Goal: Check status: Check status

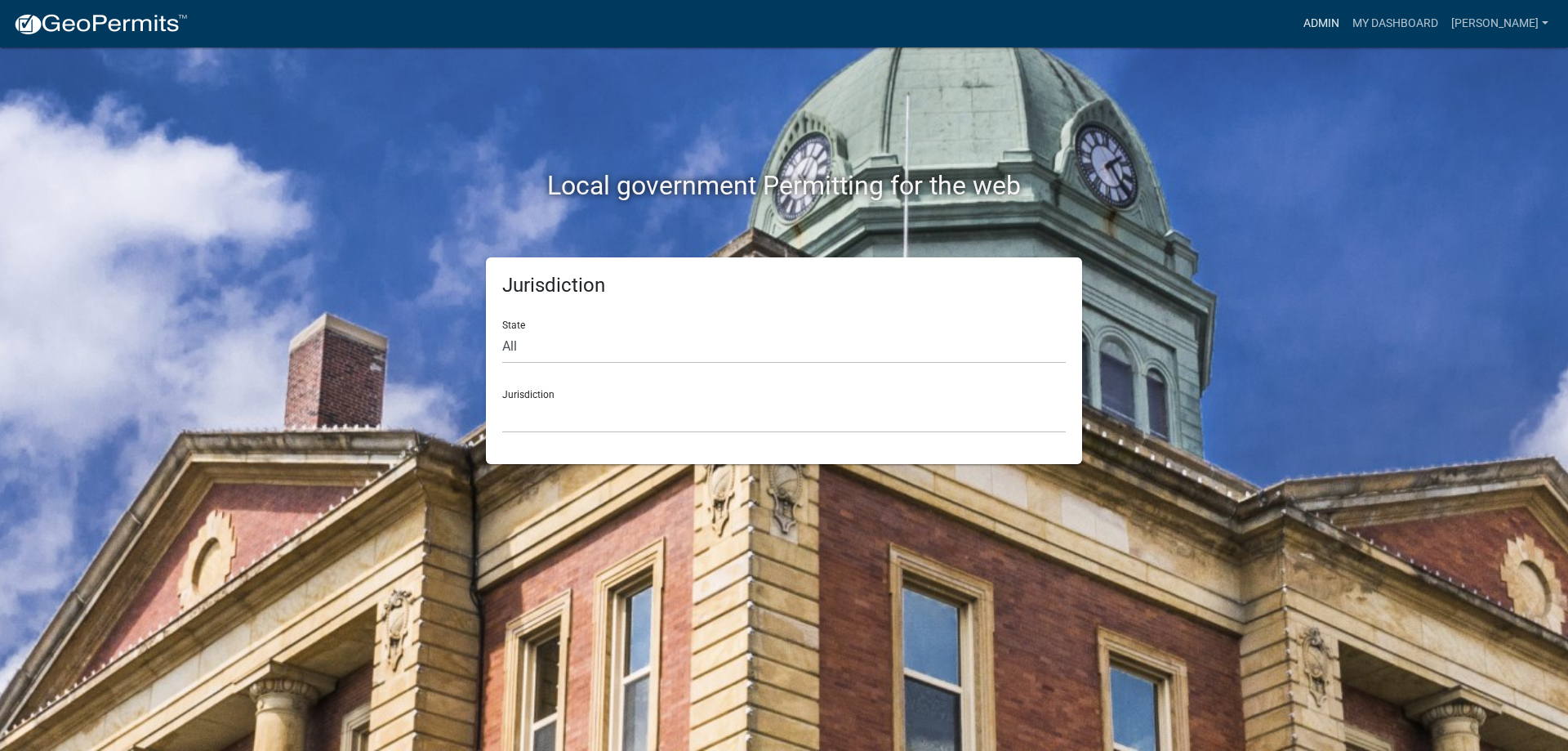
click at [1345, 29] on link "Admin" at bounding box center [1321, 23] width 49 height 31
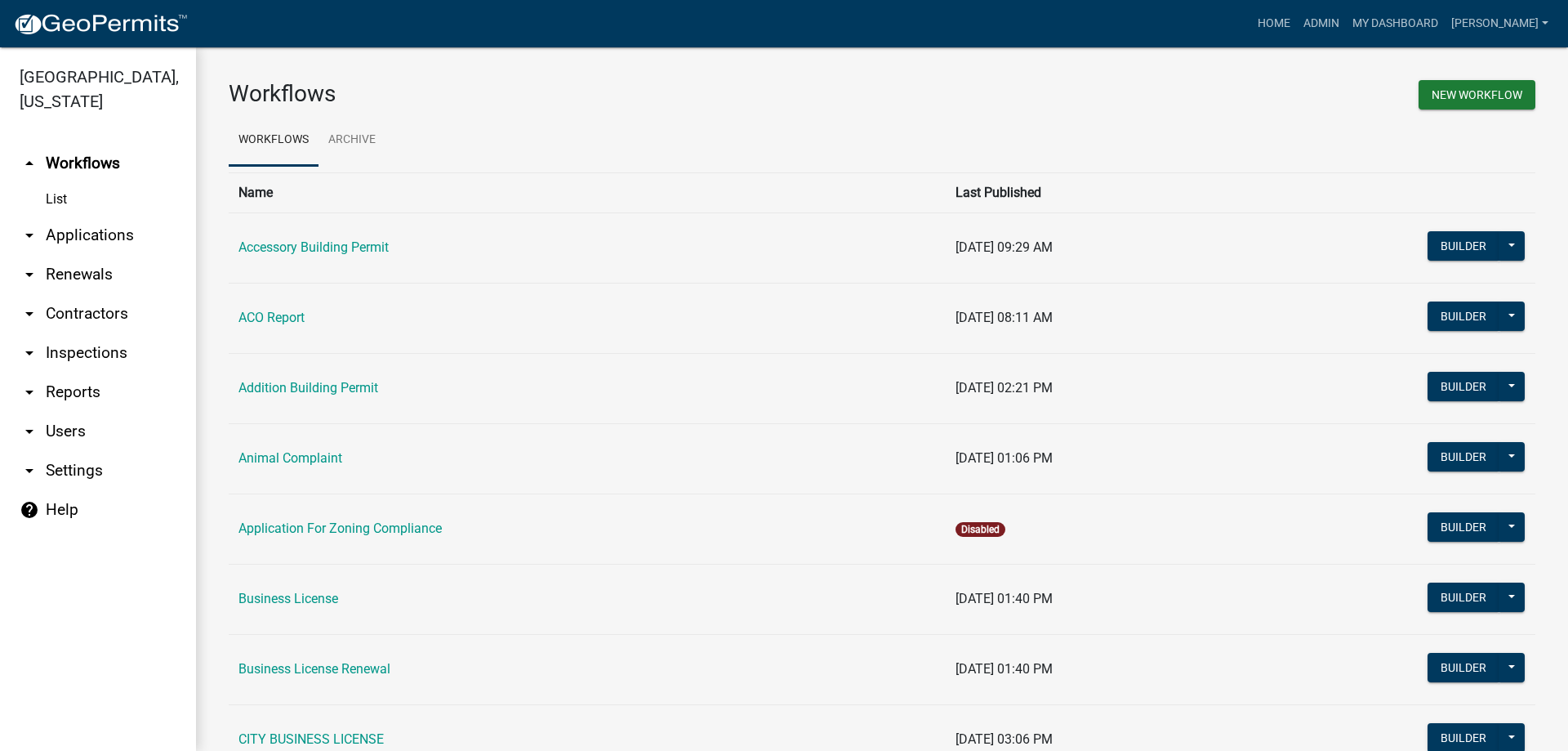
click at [115, 233] on link "arrow_drop_down Applications" at bounding box center [98, 235] width 196 height 39
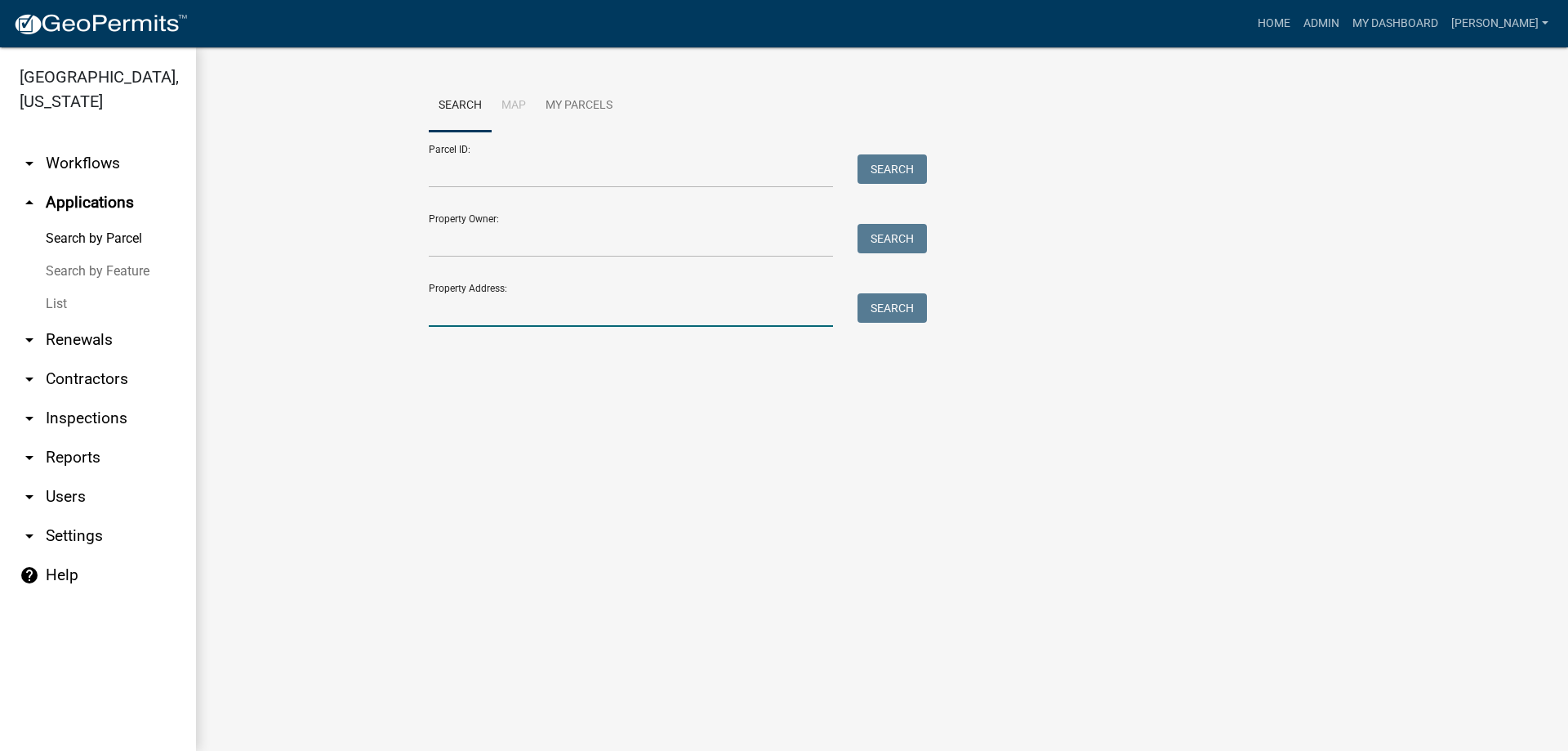
click at [499, 320] on input "Property Address:" at bounding box center [631, 310] width 404 height 34
click at [883, 311] on button "Search" at bounding box center [892, 309] width 69 height 30
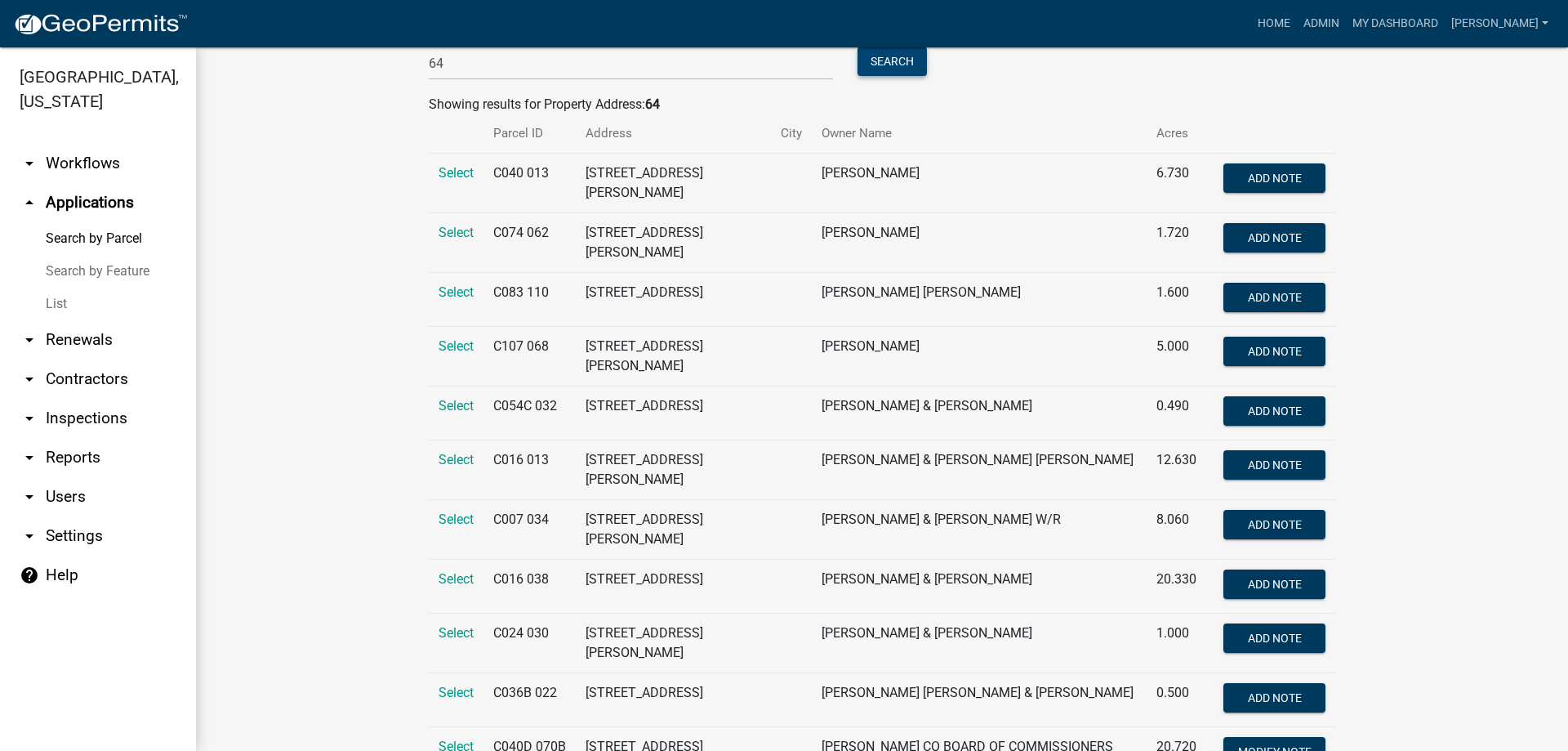
scroll to position [106, 0]
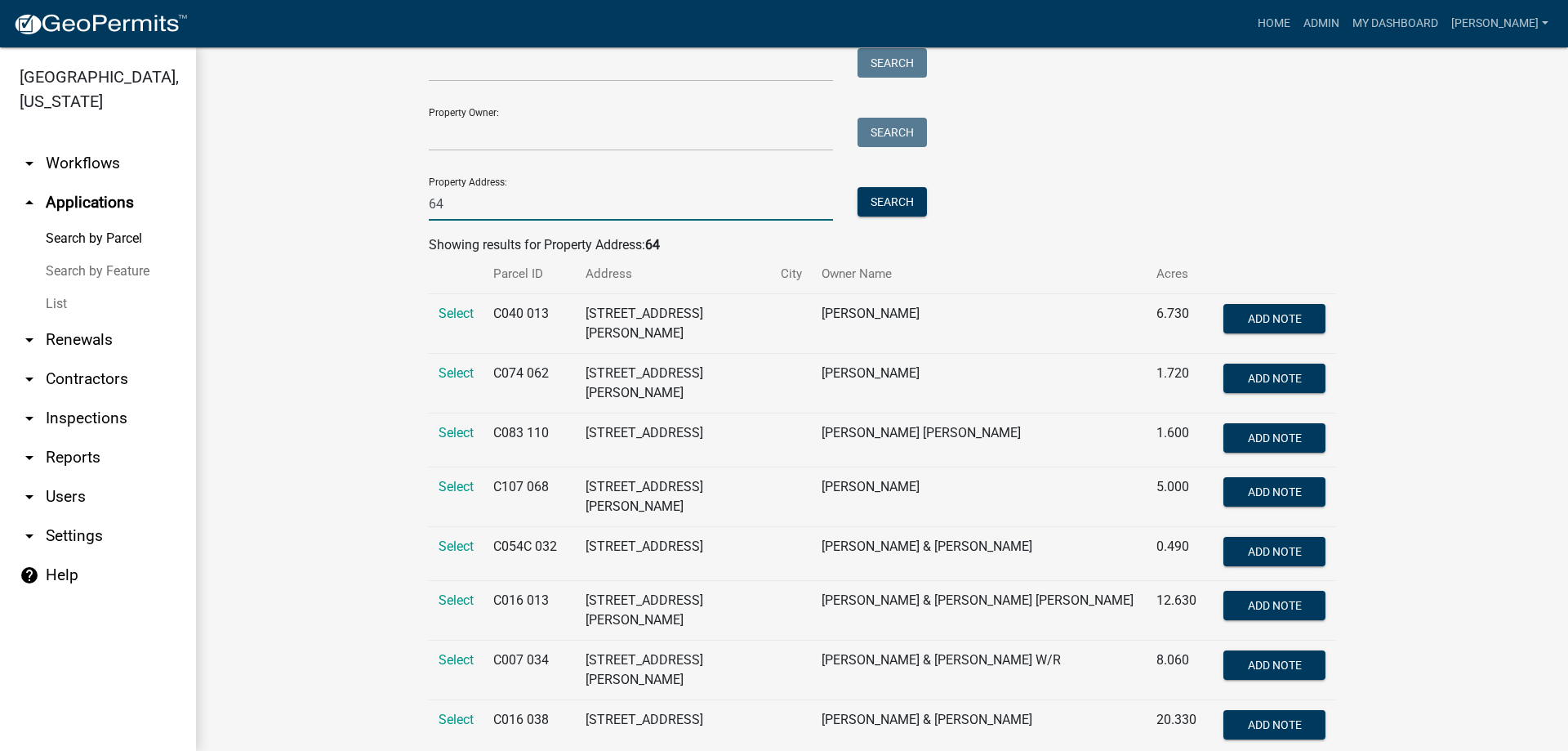
click at [550, 212] on input "64" at bounding box center [631, 203] width 404 height 34
type input "64 [PERSON_NAME]"
click at [870, 202] on button "Search" at bounding box center [892, 202] width 69 height 30
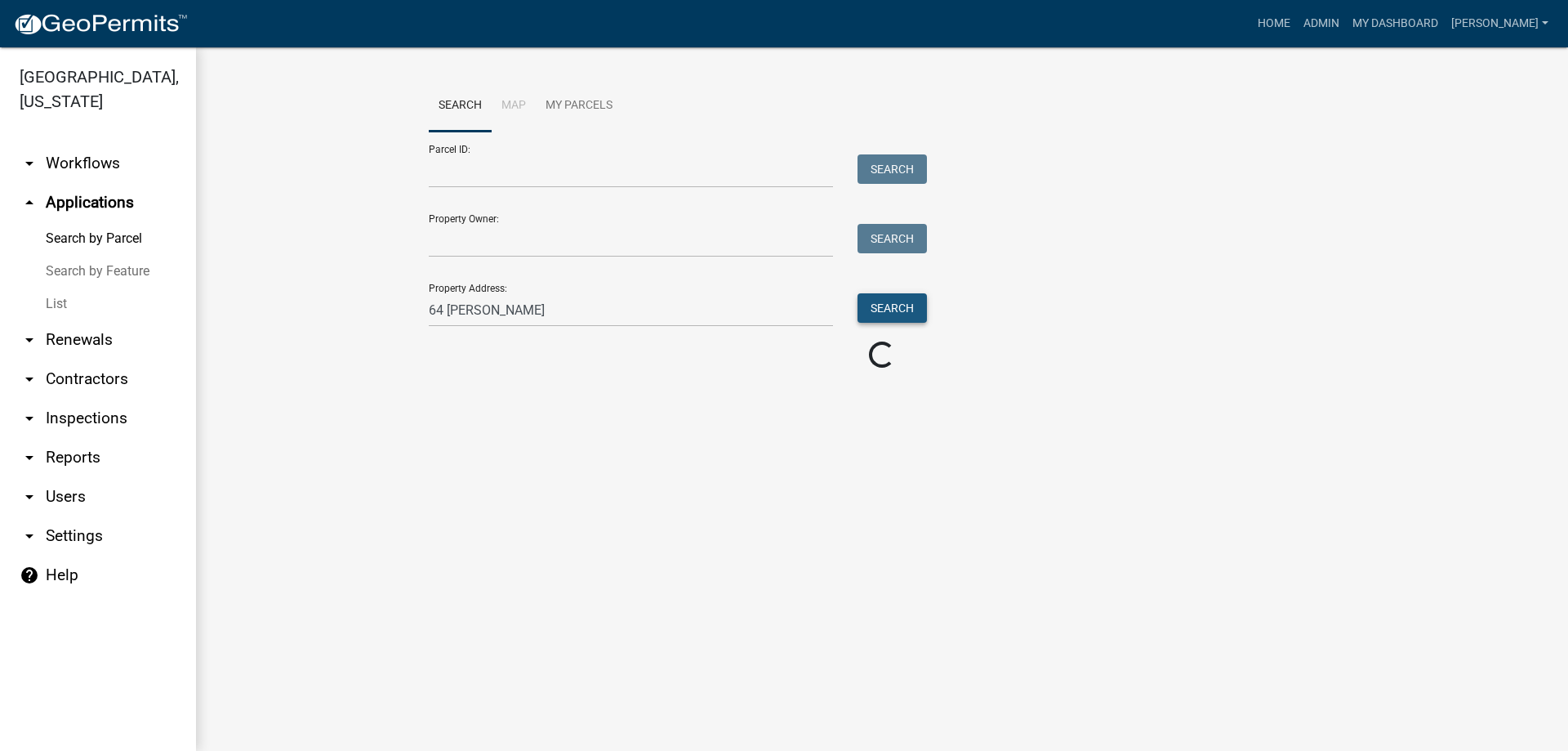
scroll to position [0, 0]
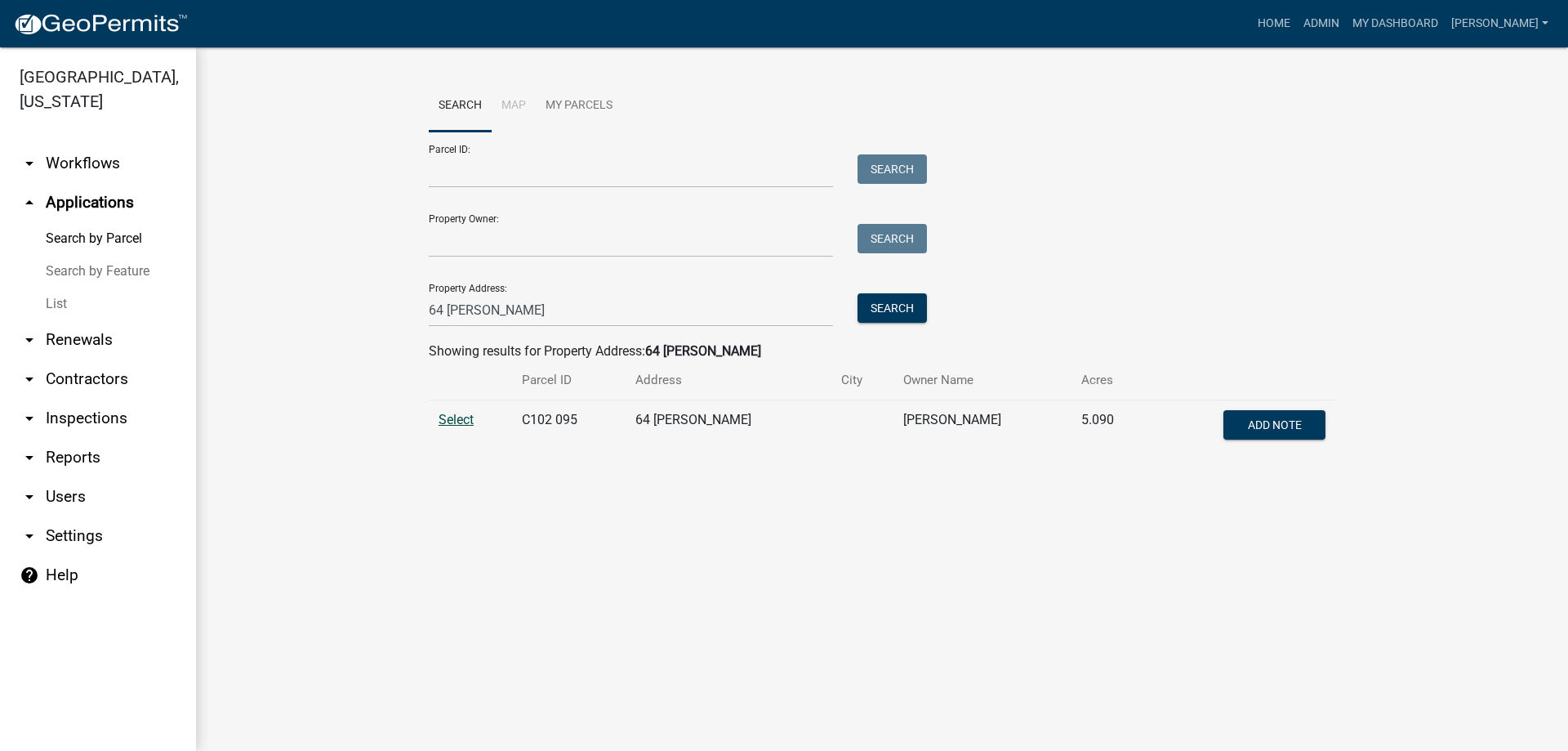
click at [466, 427] on span "Select" at bounding box center [456, 420] width 35 height 16
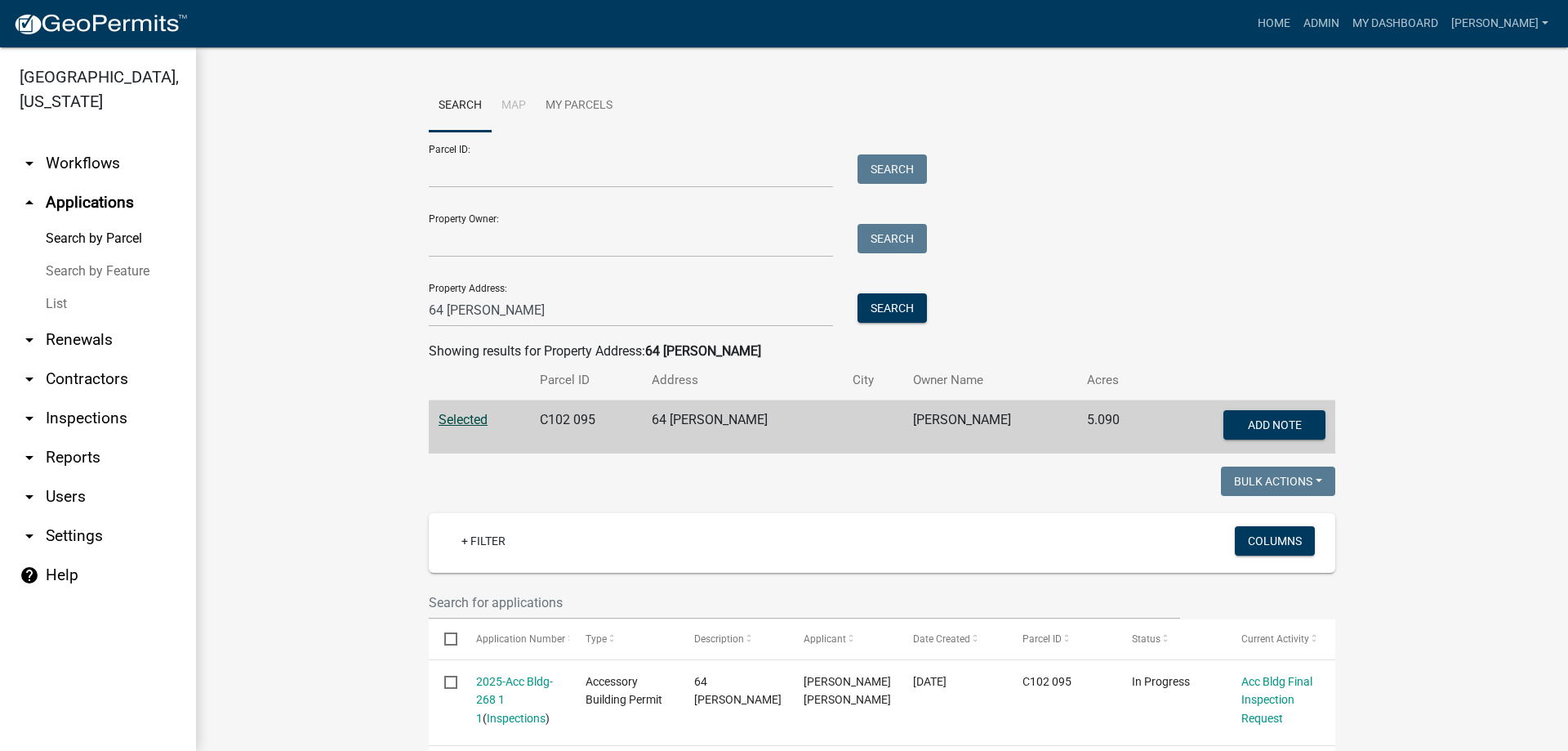
scroll to position [69, 0]
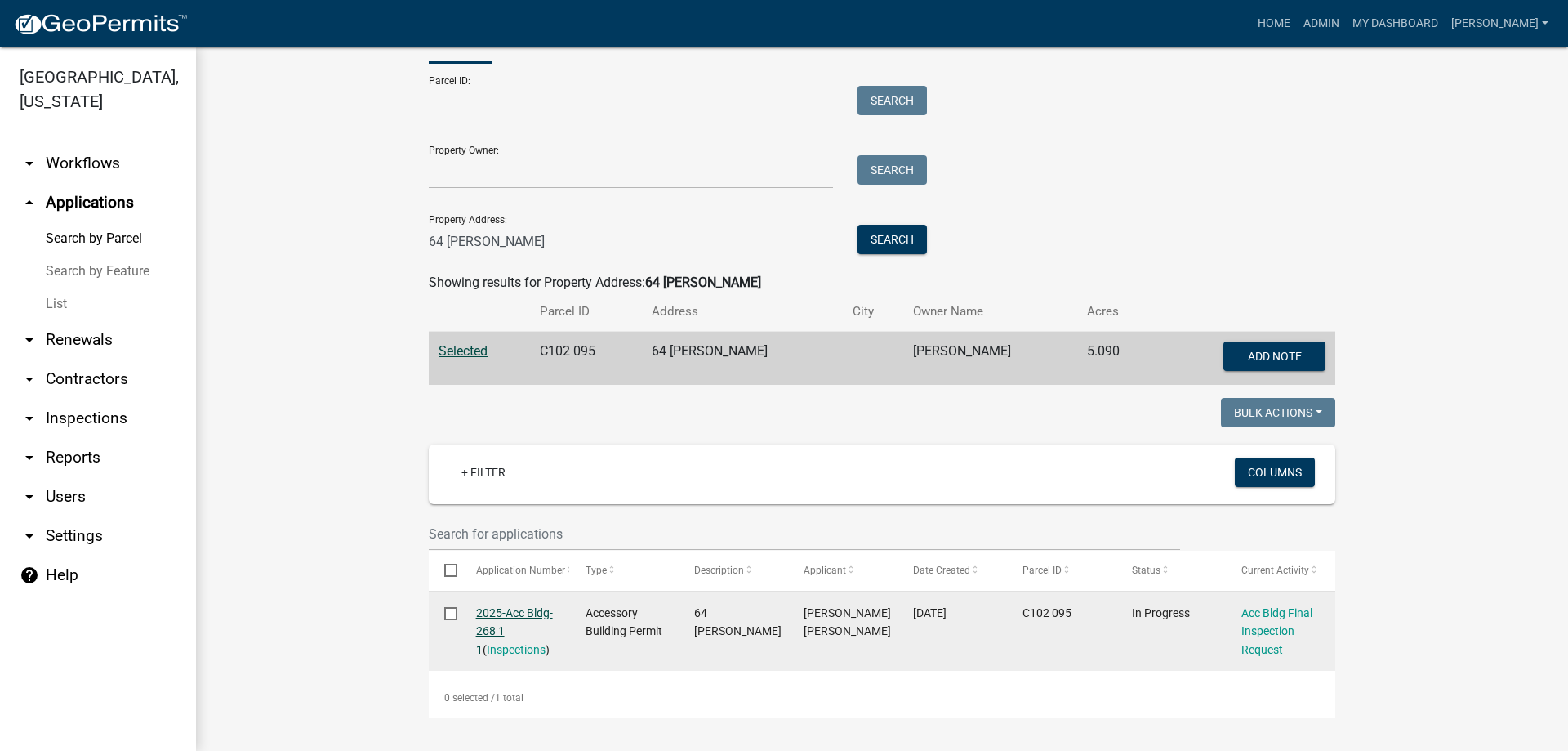
click at [491, 617] on link "2025-Acc Bldg-268 1 1" at bounding box center [514, 632] width 76 height 50
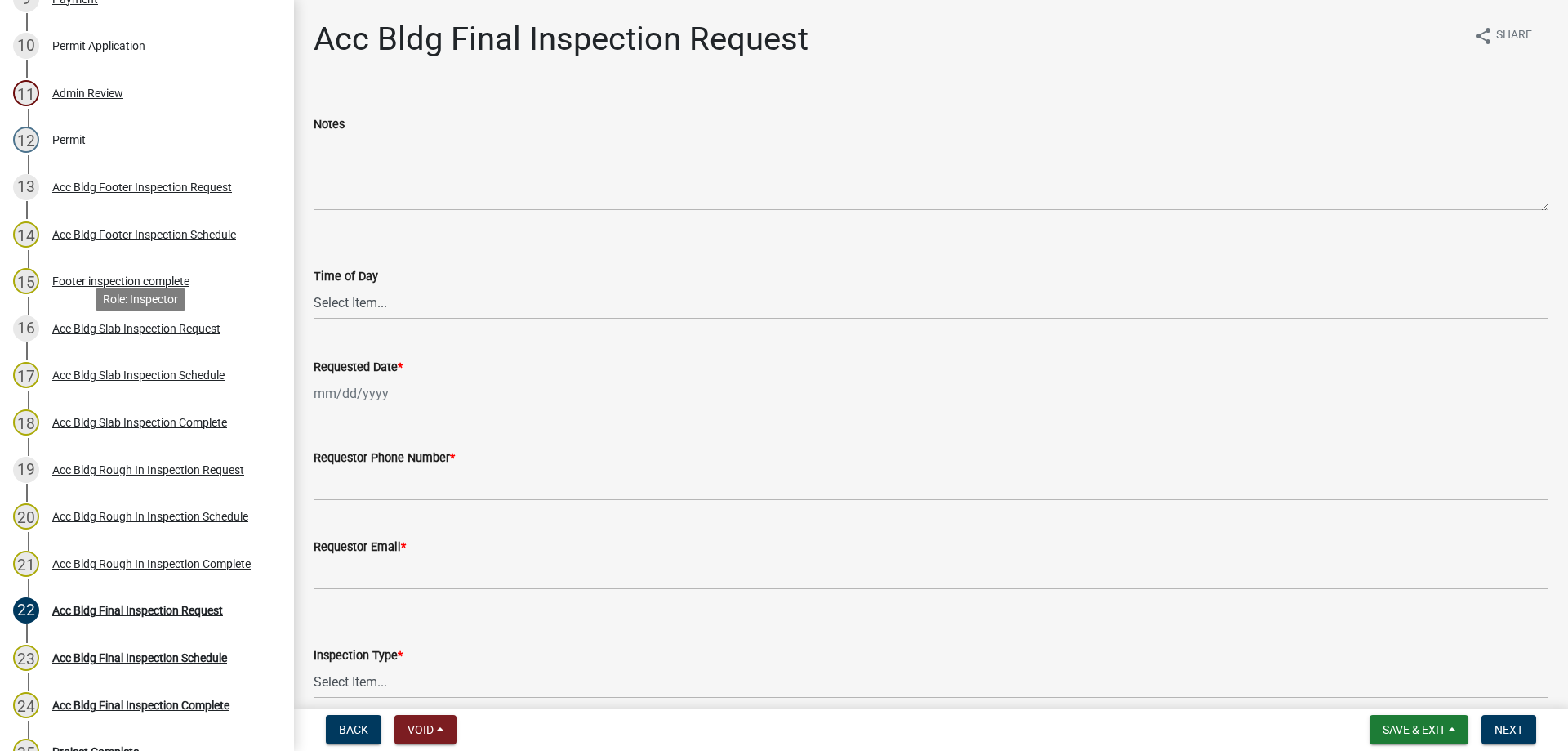
scroll to position [899, 0]
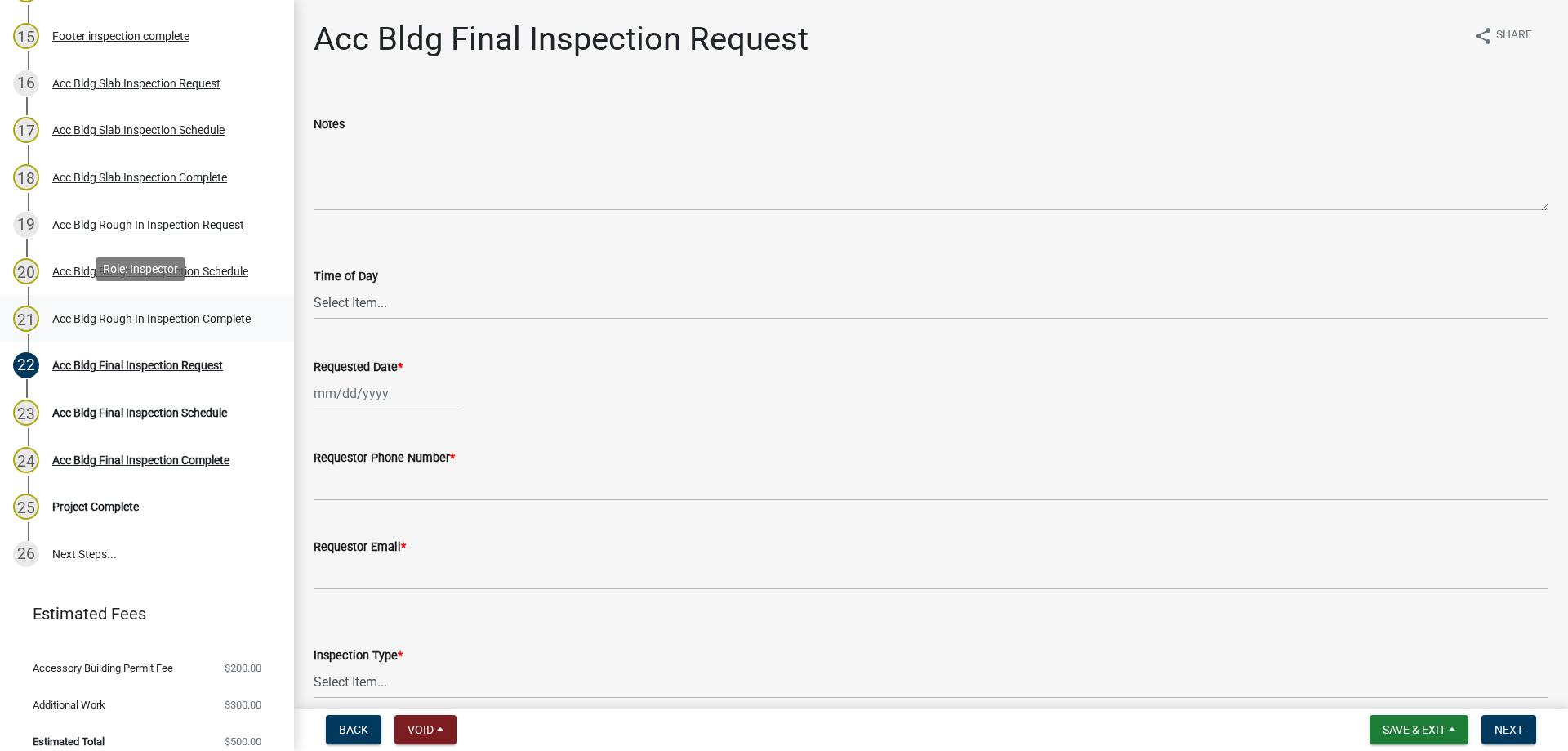
click at [137, 315] on div "Acc Bldg Rough In Inspection Complete" at bounding box center [151, 318] width 198 height 11
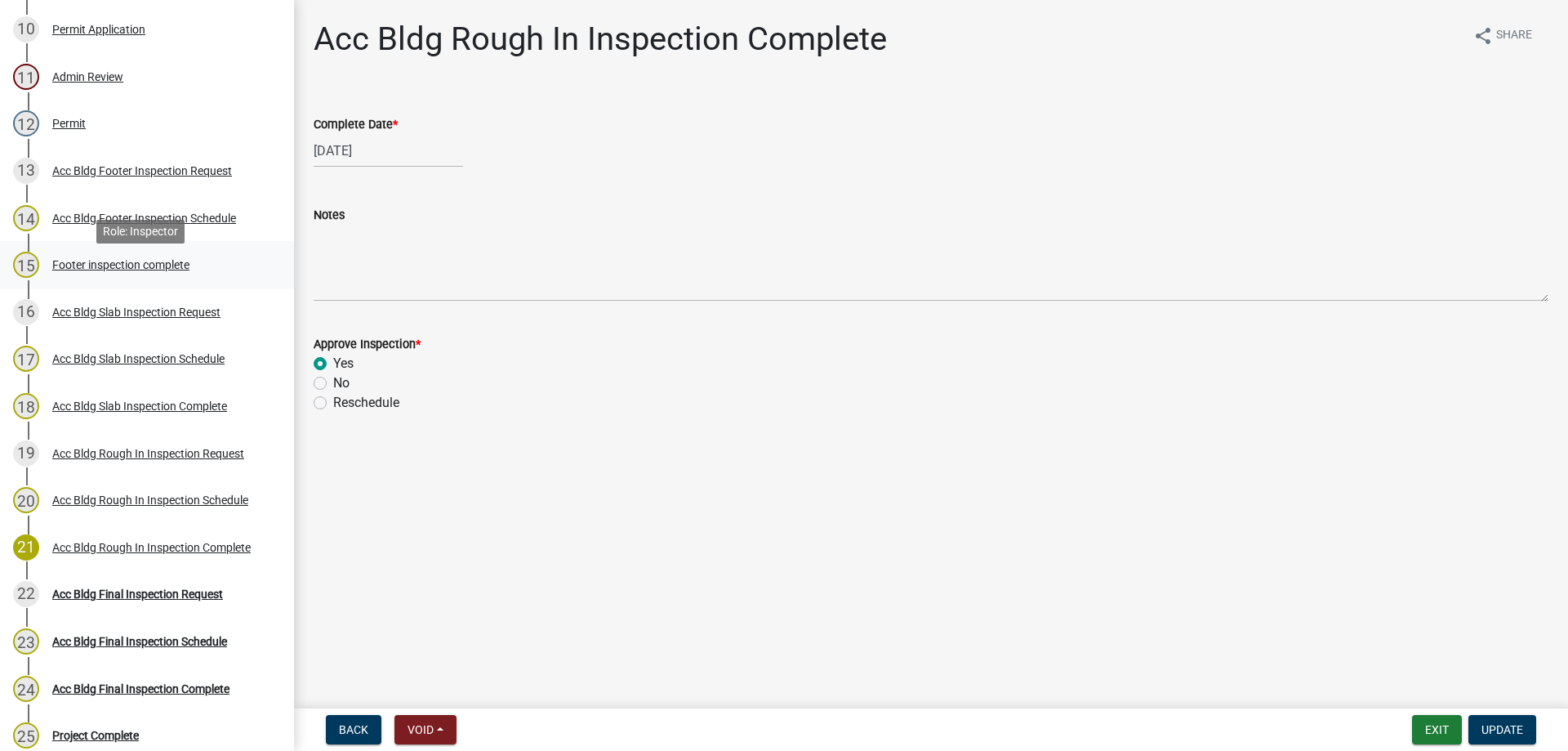
scroll to position [654, 0]
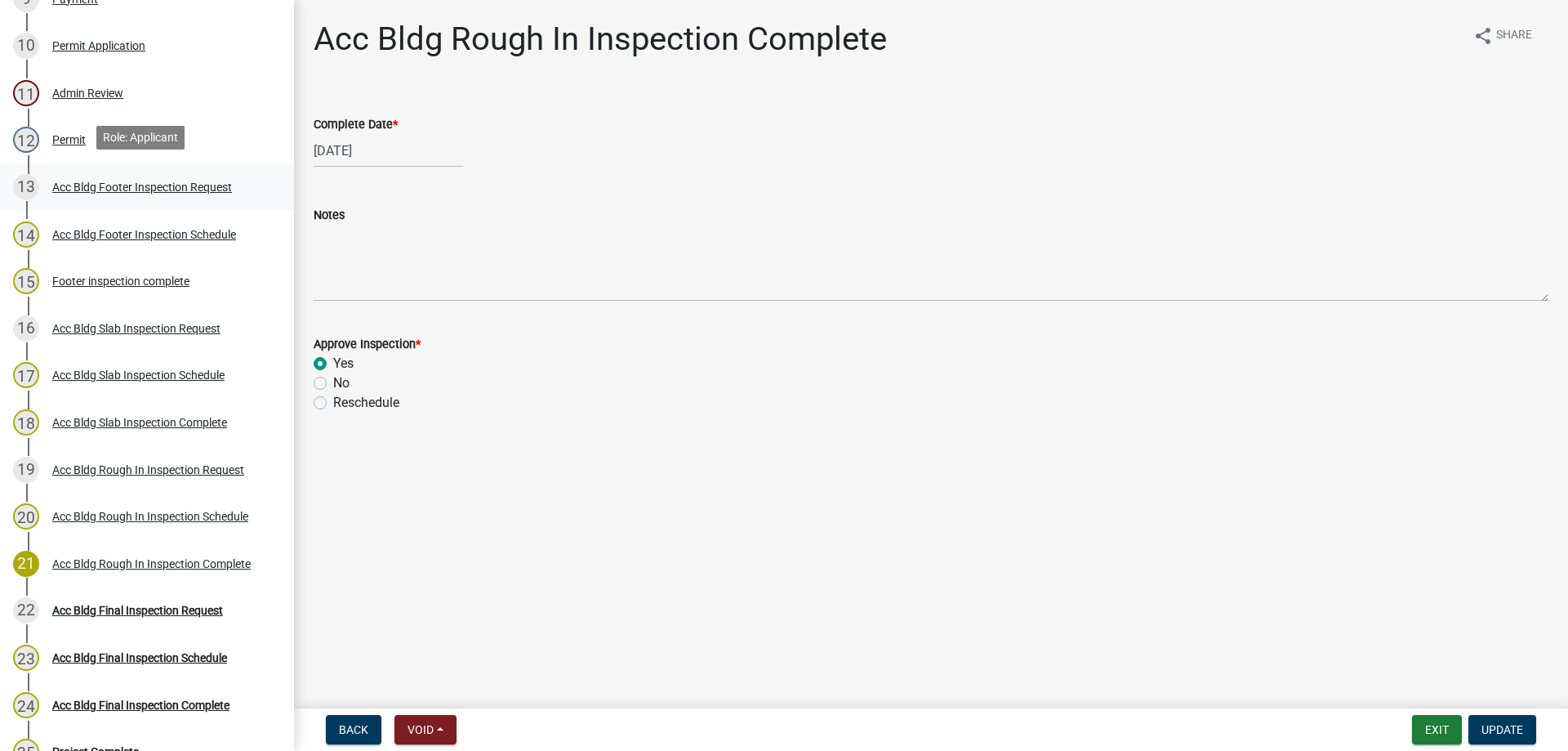
click at [69, 182] on div "Acc Bldg Footer Inspection Request" at bounding box center [142, 187] width 180 height 11
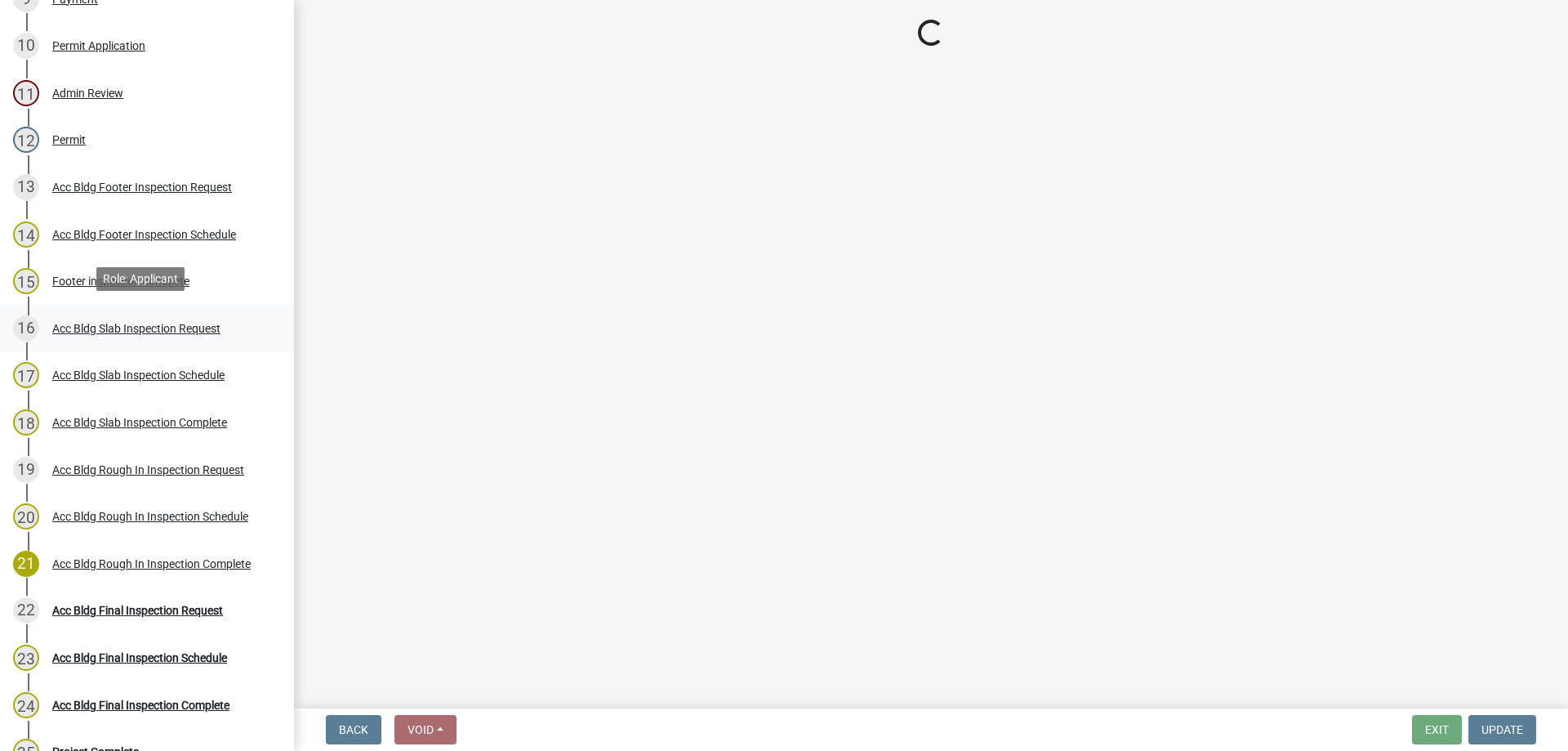
select select "9a691319-1aed-4377-b080-f557e98706af"
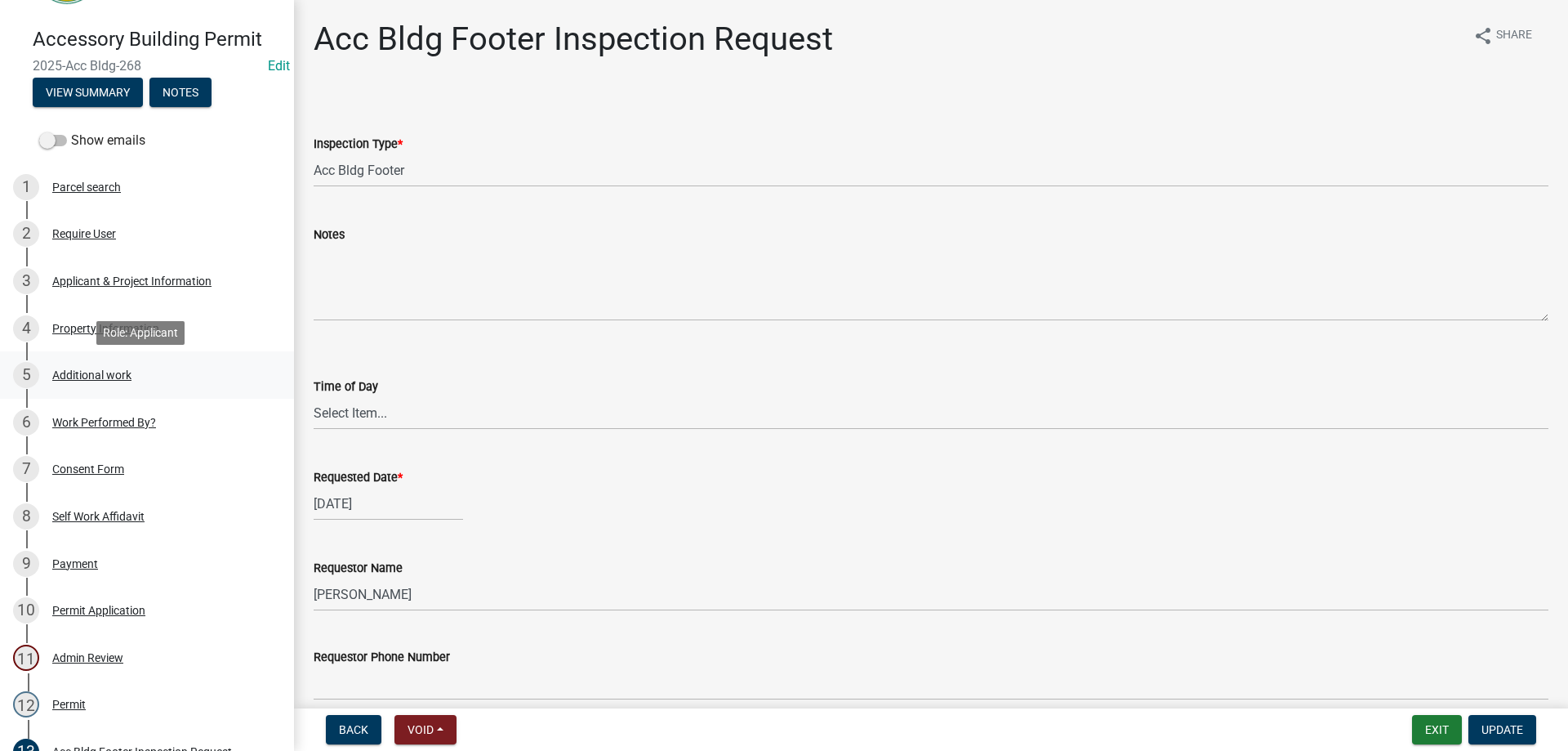
scroll to position [82, 0]
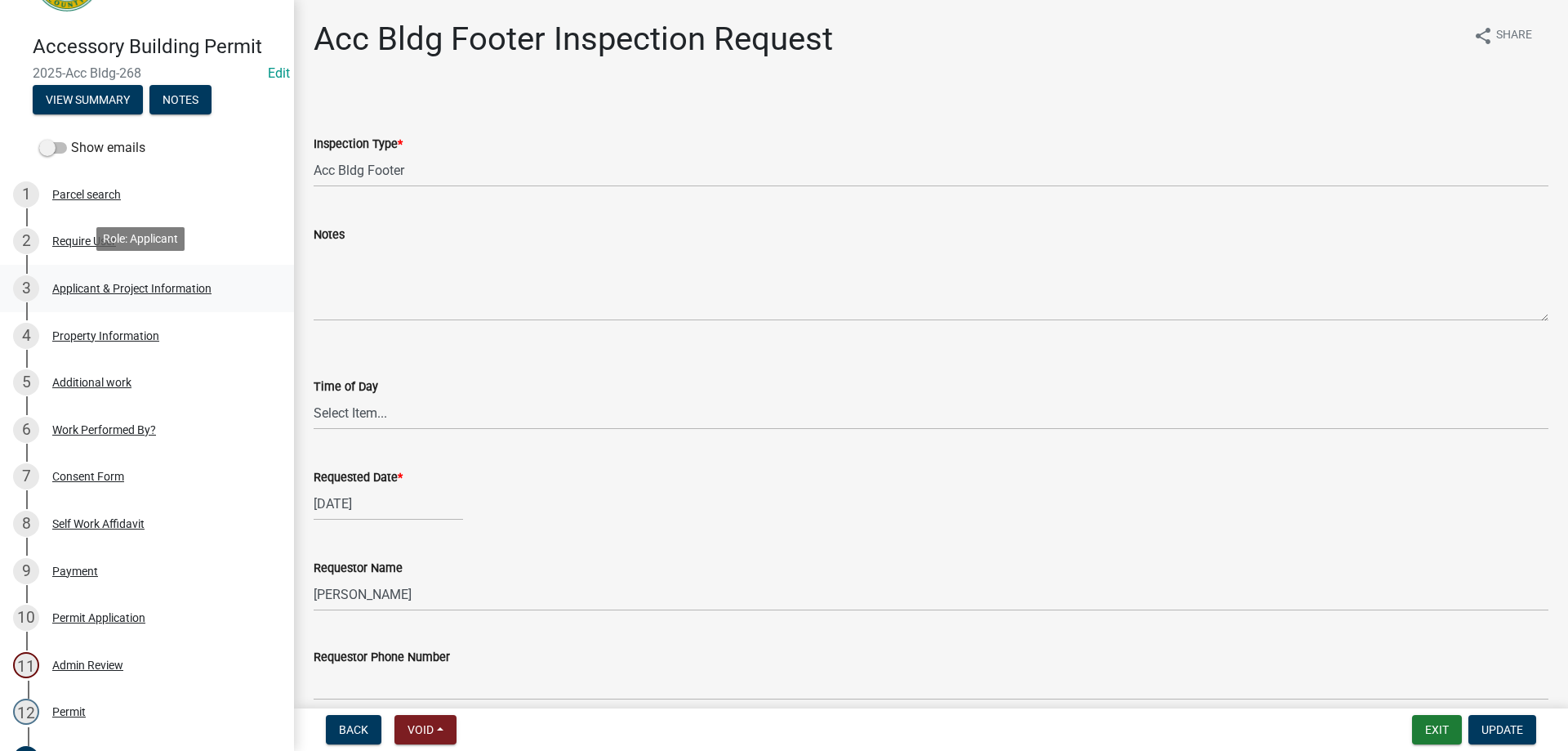
click at [106, 276] on div "3 Applicant & Project Information" at bounding box center [140, 289] width 255 height 26
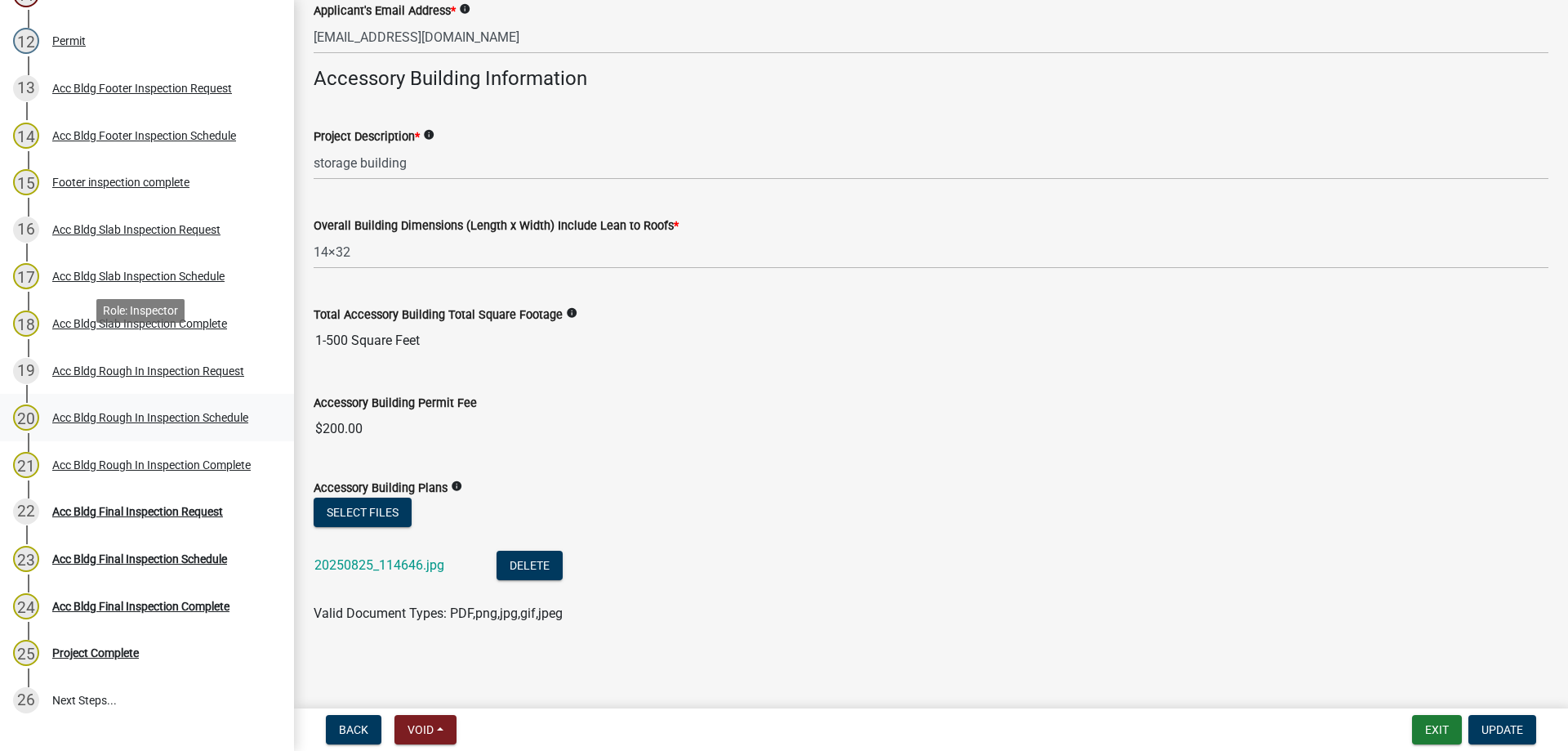
scroll to position [899, 0]
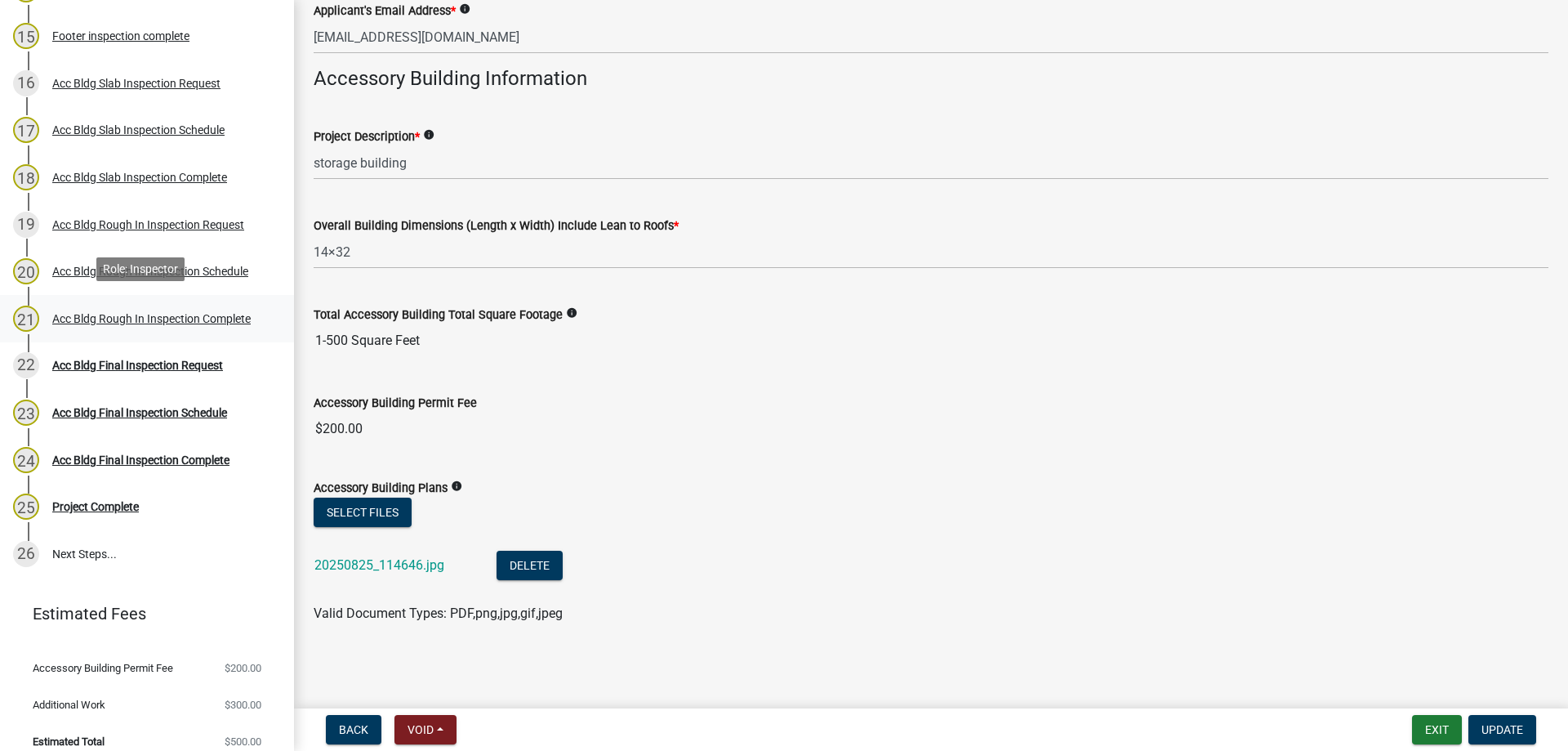
click at [89, 306] on div "21 Acc Bldg Rough In Inspection Complete" at bounding box center [140, 319] width 255 height 26
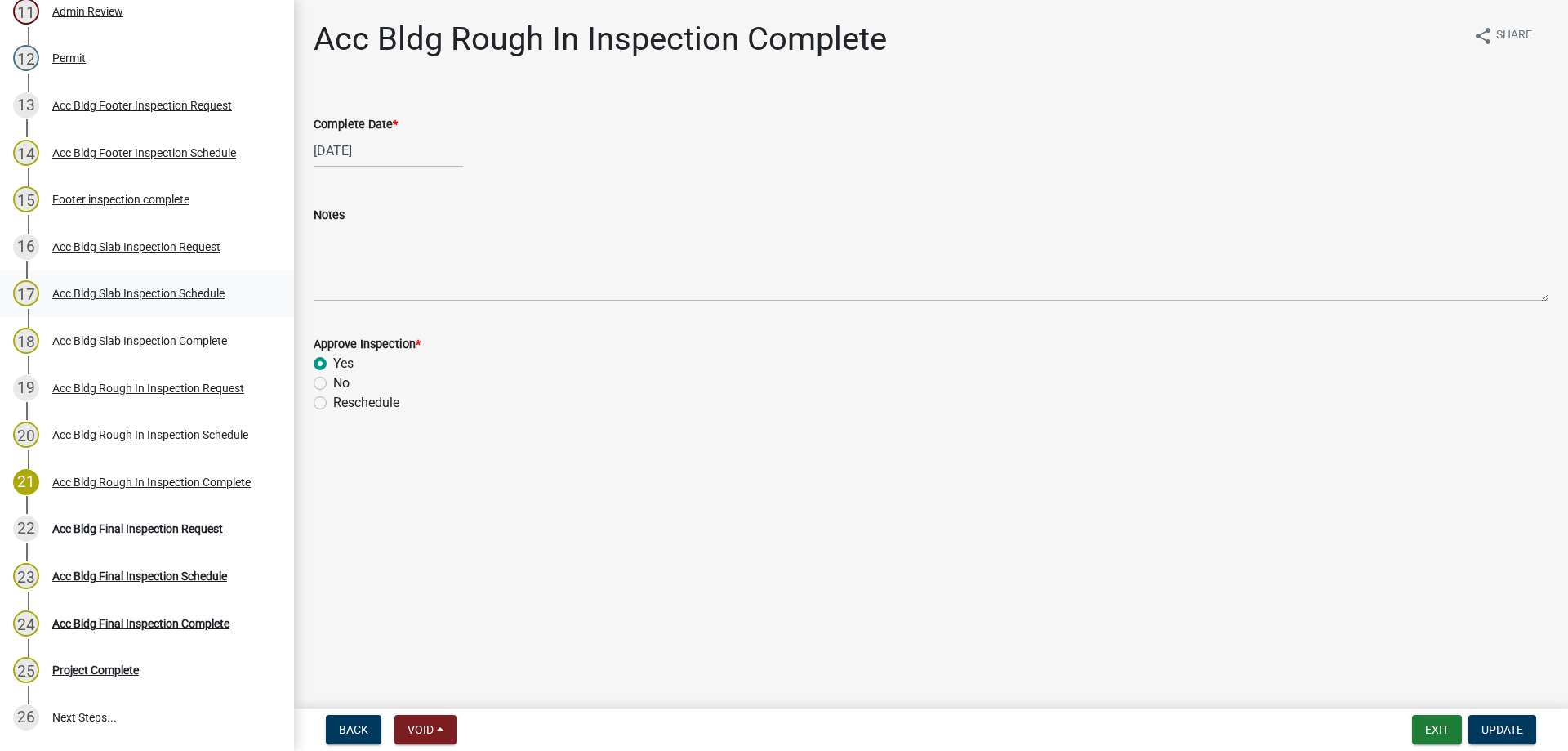
scroll to position [572, 0]
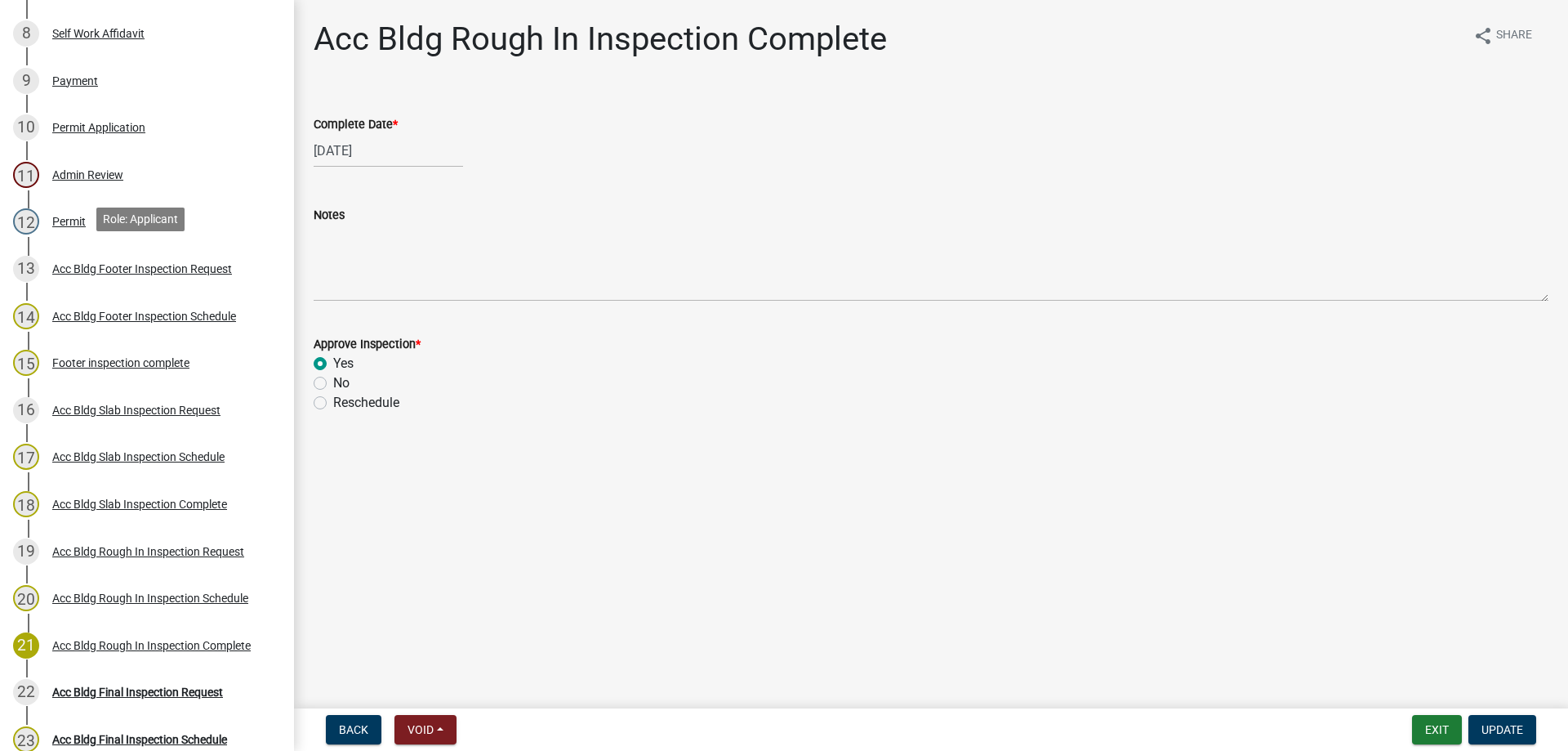
click at [107, 266] on div "Acc Bldg Footer Inspection Request" at bounding box center [142, 269] width 180 height 11
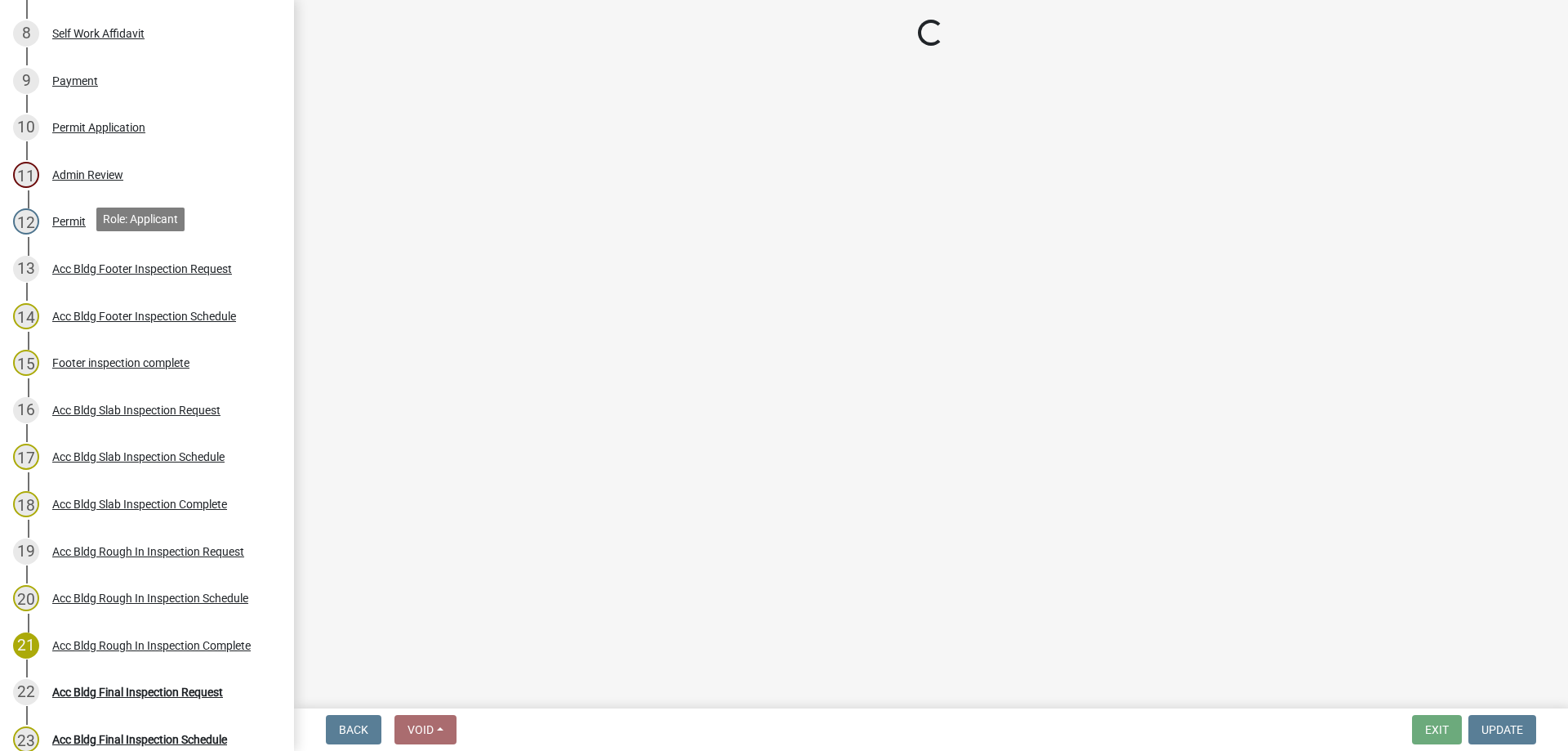
select select "9a691319-1aed-4377-b080-f557e98706af"
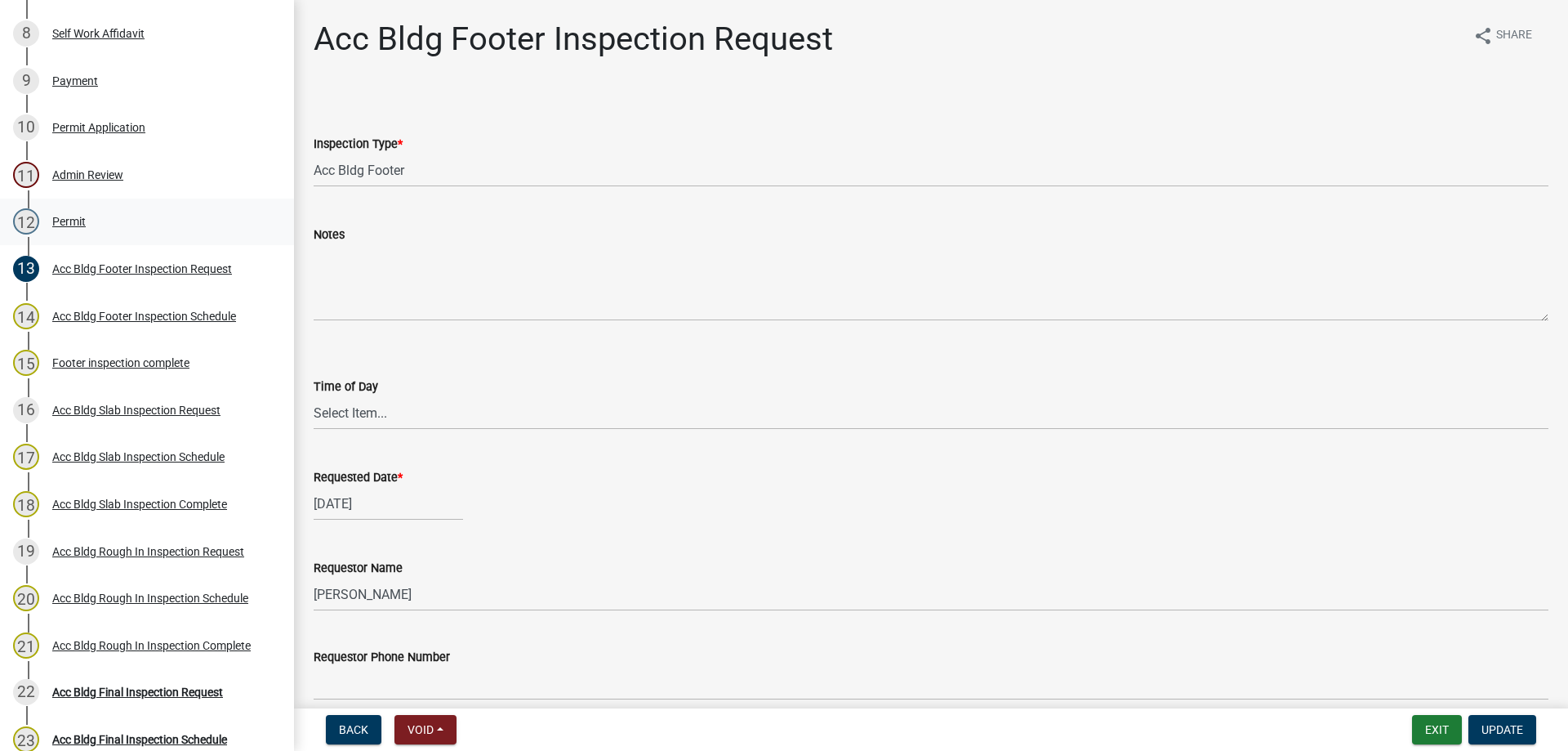
click at [76, 216] on div "Permit" at bounding box center [69, 221] width 34 height 11
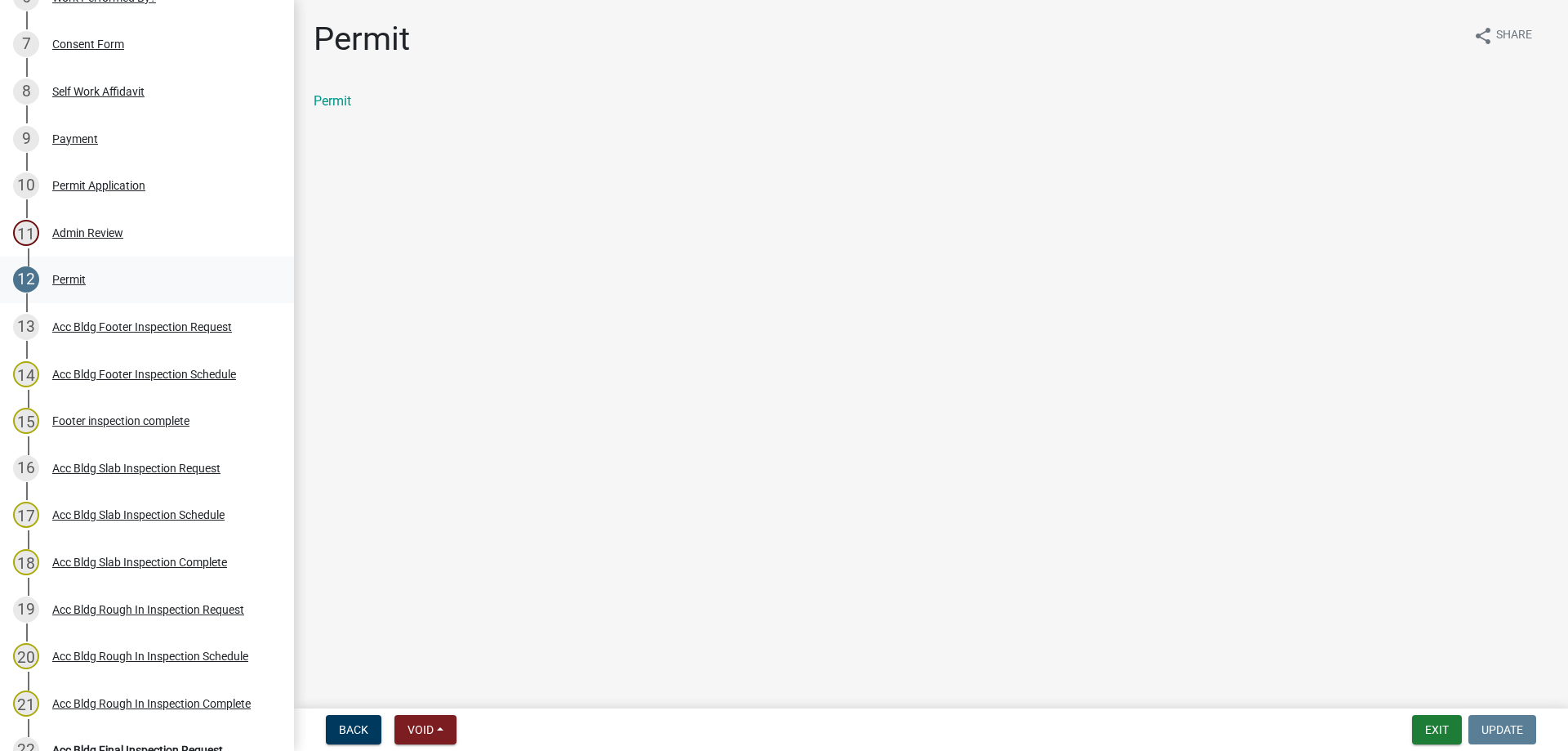
scroll to position [409, 0]
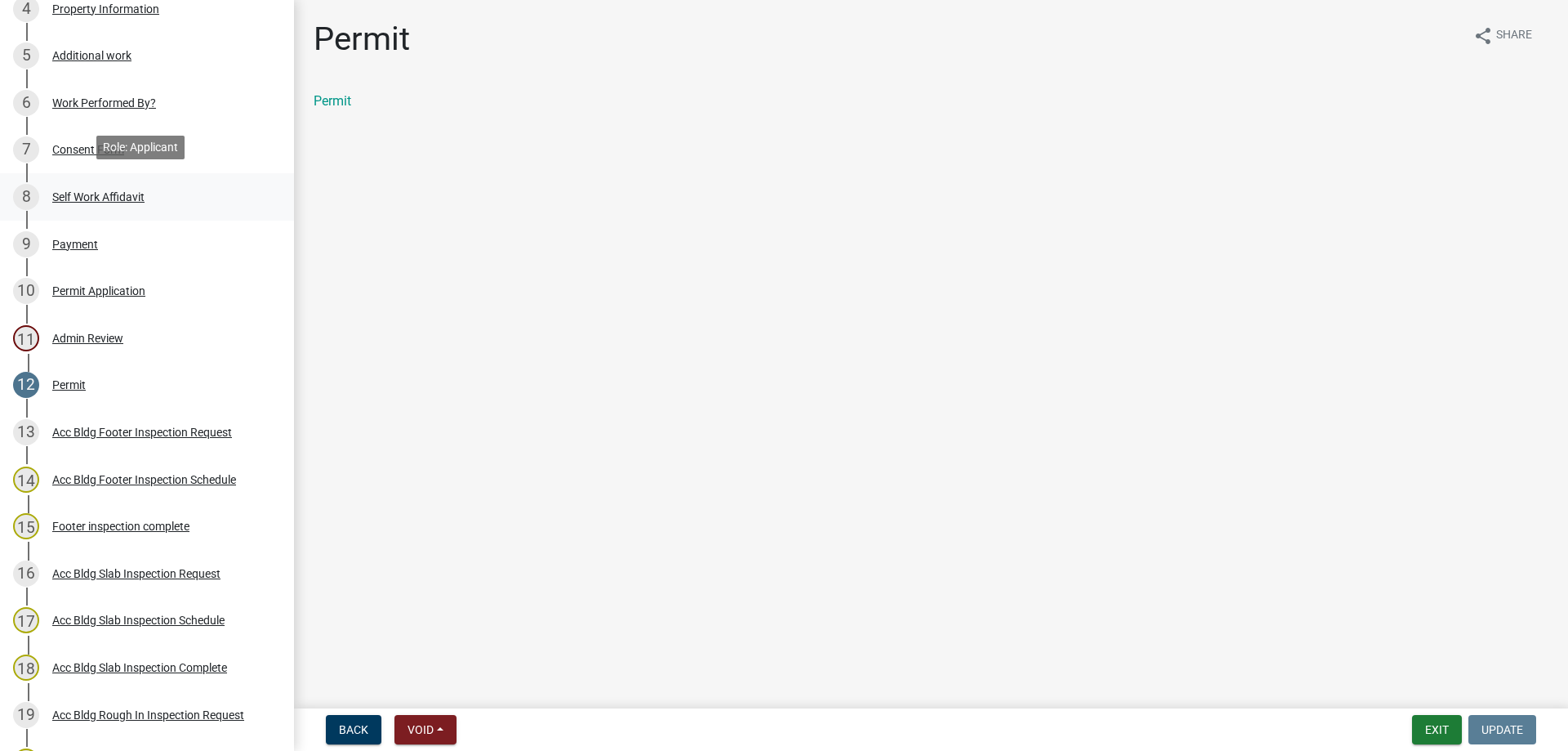
click at [92, 196] on div "Self Work Affidavit" at bounding box center [98, 196] width 92 height 11
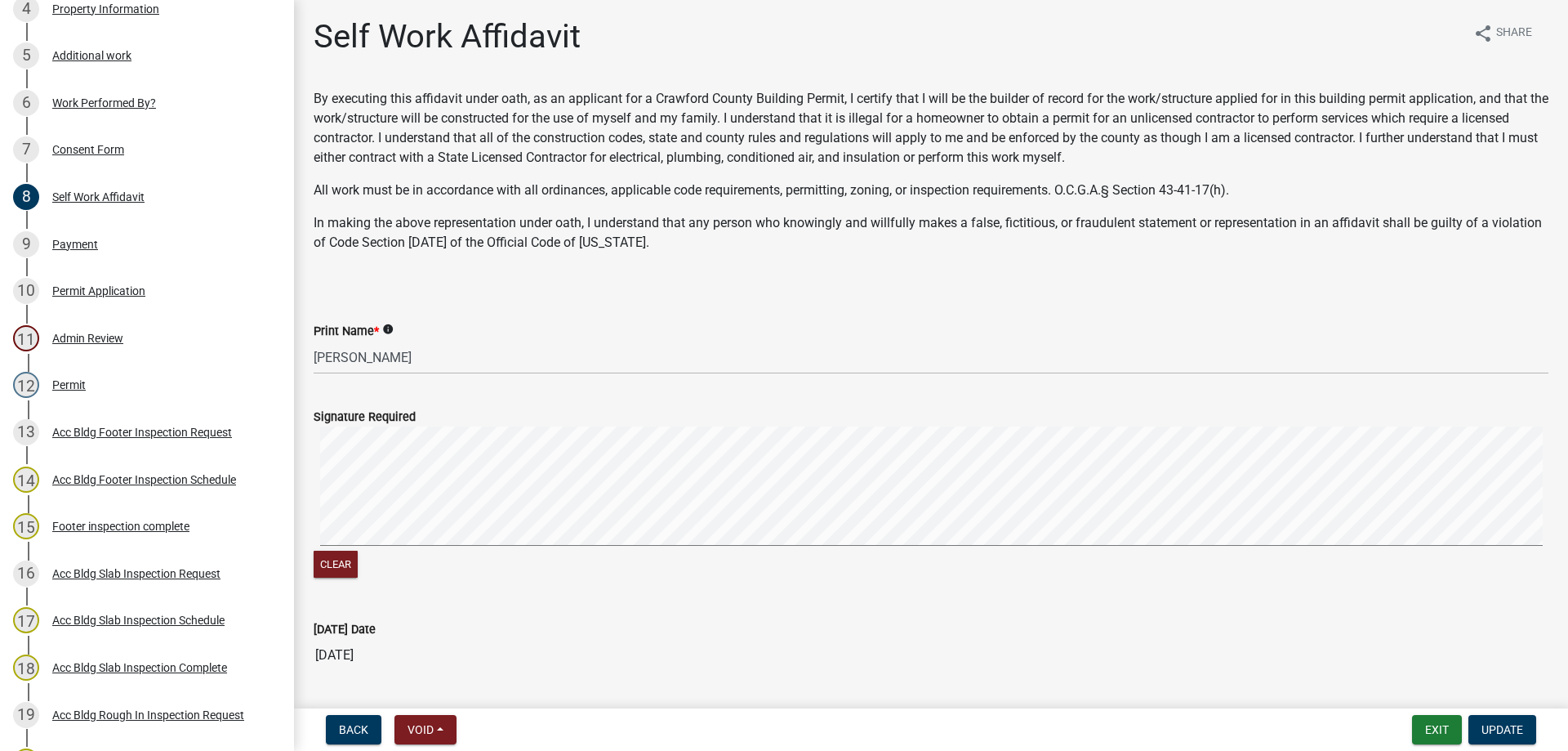
scroll to position [0, 0]
